Goal: Find specific page/section: Find specific page/section

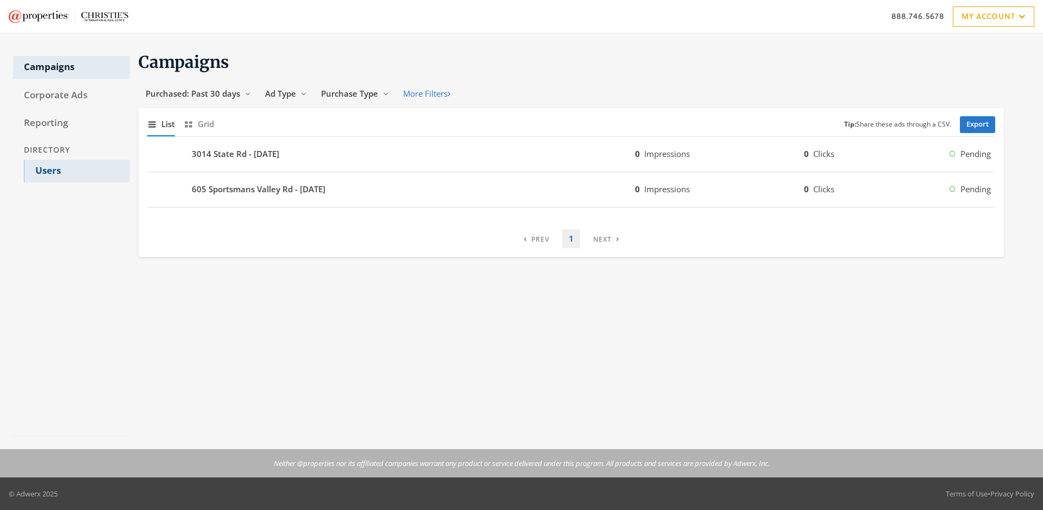
click at [77, 171] on link "Users" at bounding box center [77, 171] width 106 height 23
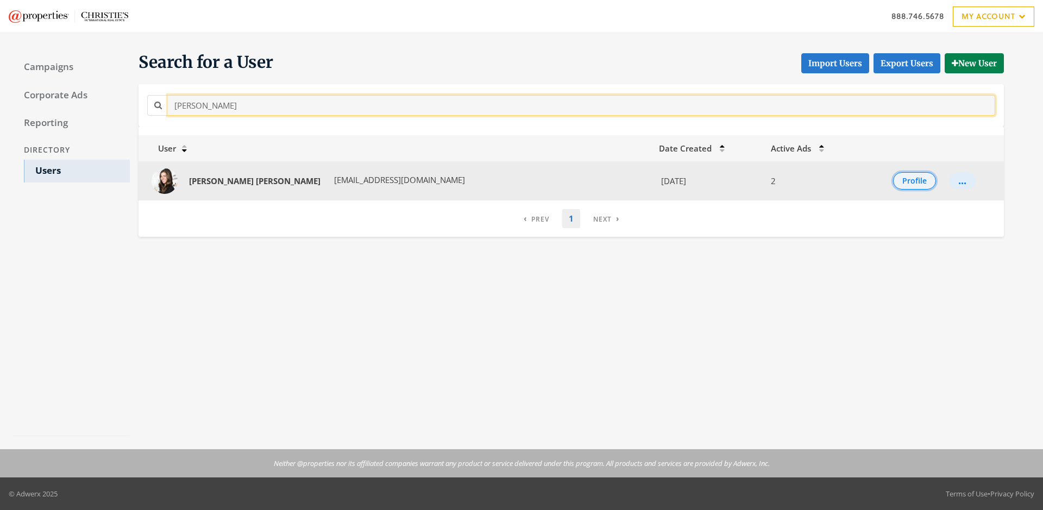
type input "[PERSON_NAME]"
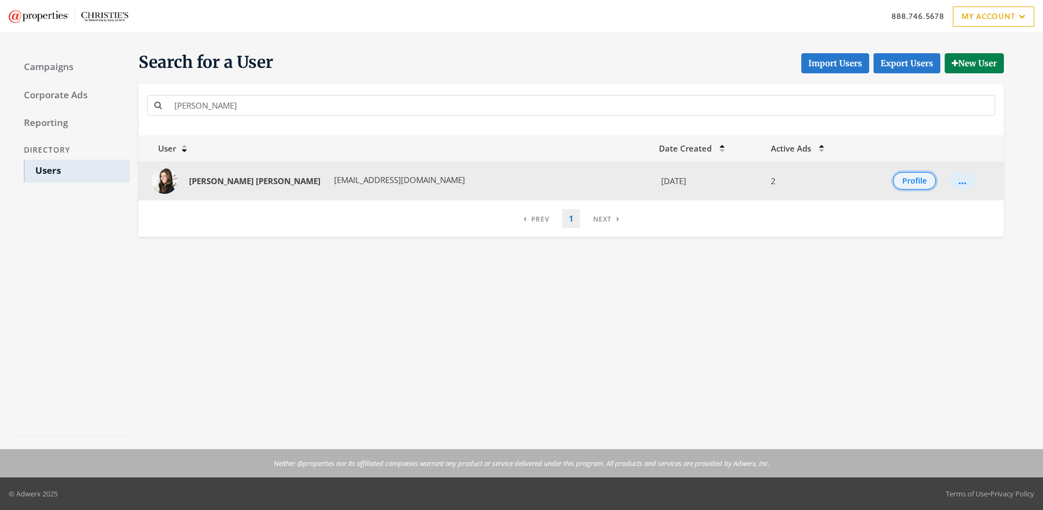
click at [903, 181] on button "Profile" at bounding box center [914, 180] width 43 height 17
